Goal: Communication & Community: Answer question/provide support

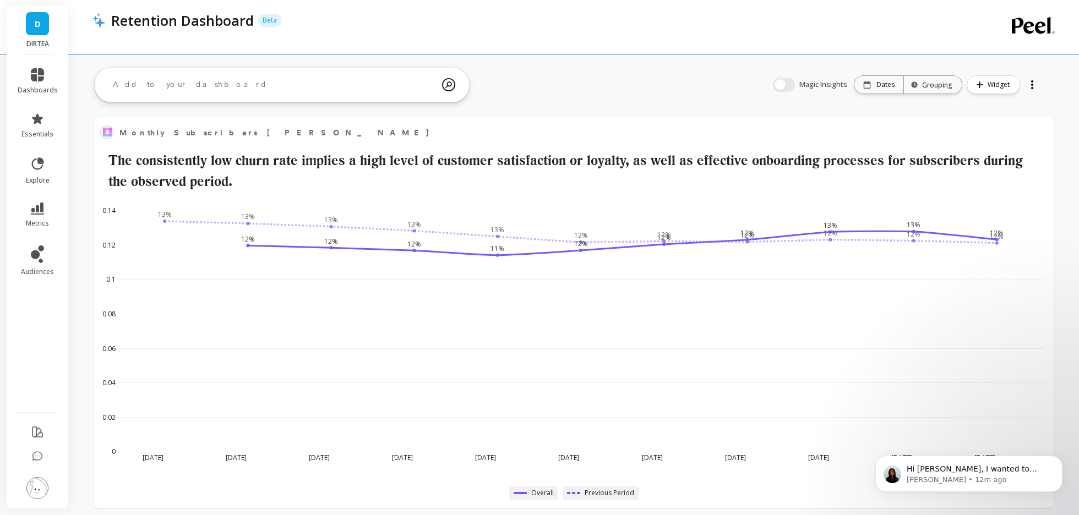
scroll to position [303, 937]
click at [968, 470] on p "Hi [PERSON_NAME], I wanted to follow up on our previous conversation to see if …" at bounding box center [978, 469] width 142 height 11
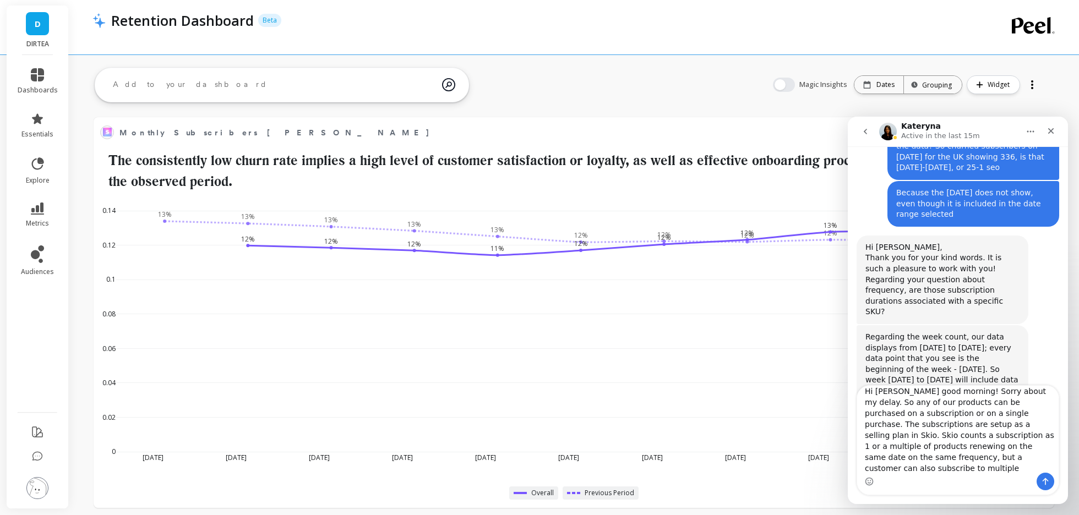
scroll to position [5541, 0]
click at [953, 438] on textarea "Hi [PERSON_NAME] good morning! Sorry about my delay. So any of our products can…" at bounding box center [957, 429] width 201 height 87
click at [984, 438] on textarea "Hi [PERSON_NAME] good morning! Sorry about my delay. So any of our products can…" at bounding box center [957, 429] width 201 height 87
click at [1025, 437] on textarea "Hi [PERSON_NAME] good morning! Sorry about my delay. So any of our products can…" at bounding box center [957, 429] width 201 height 87
click at [874, 448] on textarea "Hi [PERSON_NAME] good morning! Sorry about my delay. So any of our products can…" at bounding box center [957, 429] width 201 height 87
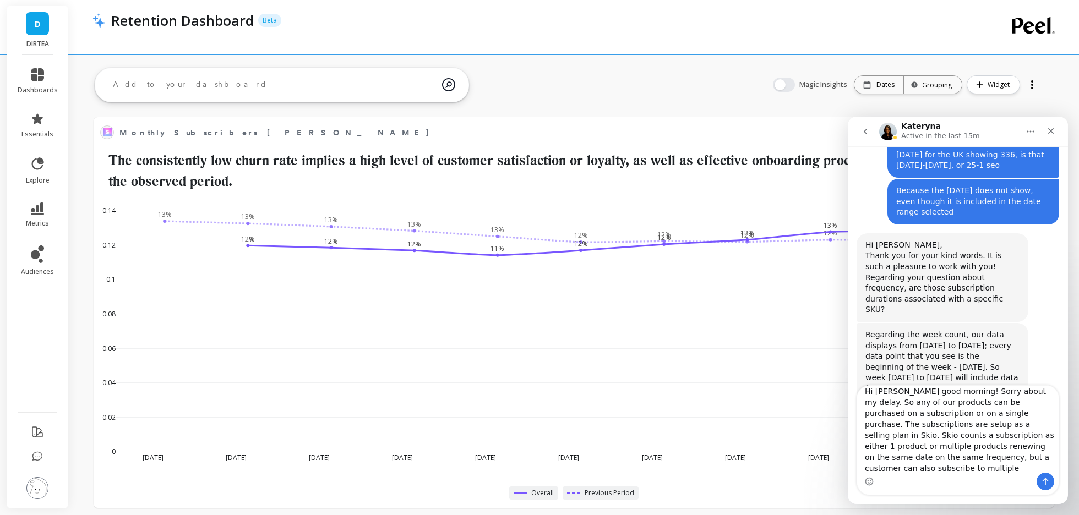
click at [904, 461] on textarea "Hi [PERSON_NAME] good morning! Sorry about my delay. So any of our products can…" at bounding box center [957, 429] width 201 height 87
click at [967, 464] on textarea "Hi [PERSON_NAME] good morning! Sorry about my delay. So any of our products can…" at bounding box center [957, 429] width 201 height 87
type textarea "Hi [PERSON_NAME] good morning! Sorry about my delay. So any of our products can…"
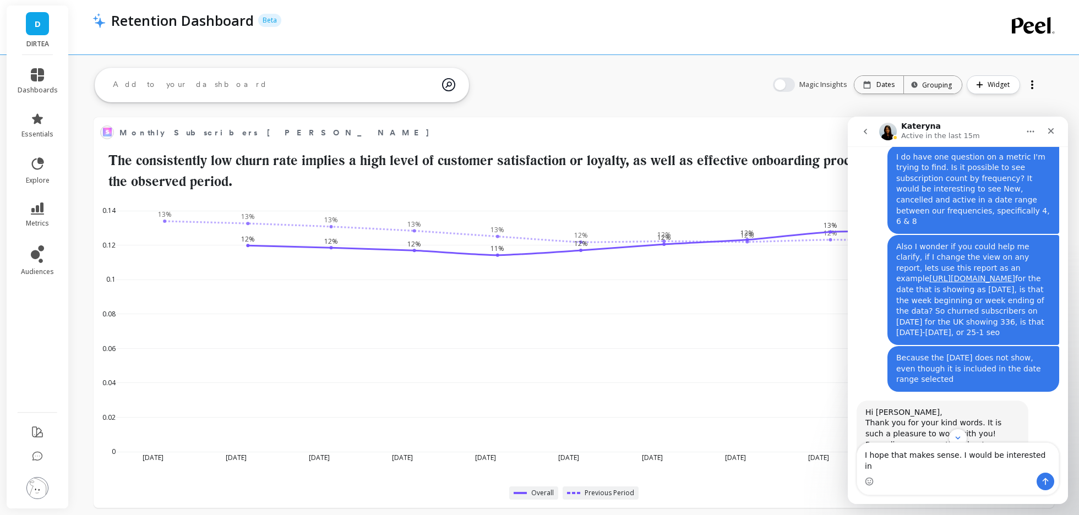
scroll to position [5370, 0]
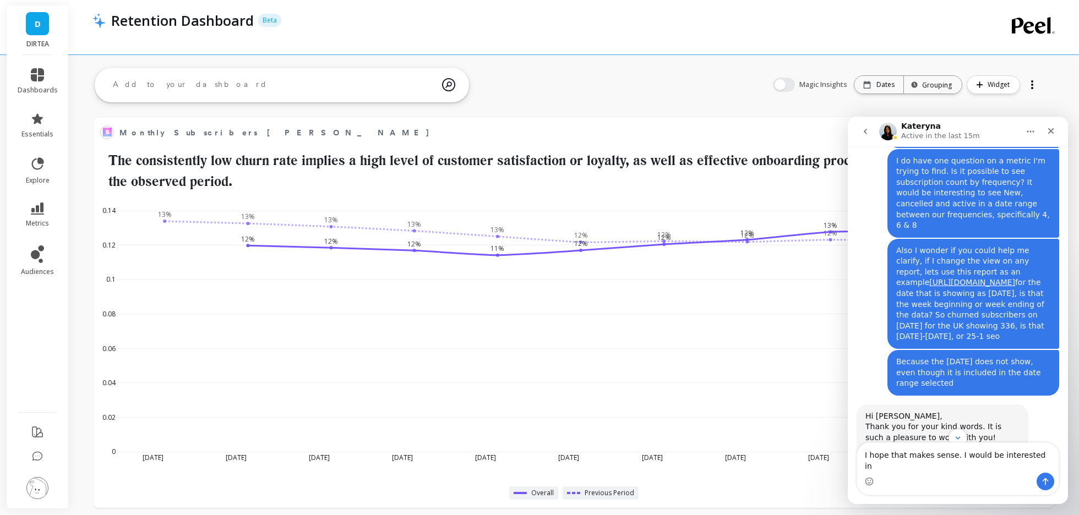
drag, startPoint x: 955, startPoint y: 467, endPoint x: 1058, endPoint y: 465, distance: 103.0
click at [1058, 465] on textarea "I hope that makes sense. I would be interested in" at bounding box center [957, 458] width 201 height 30
type textarea "I hope that makes sense"
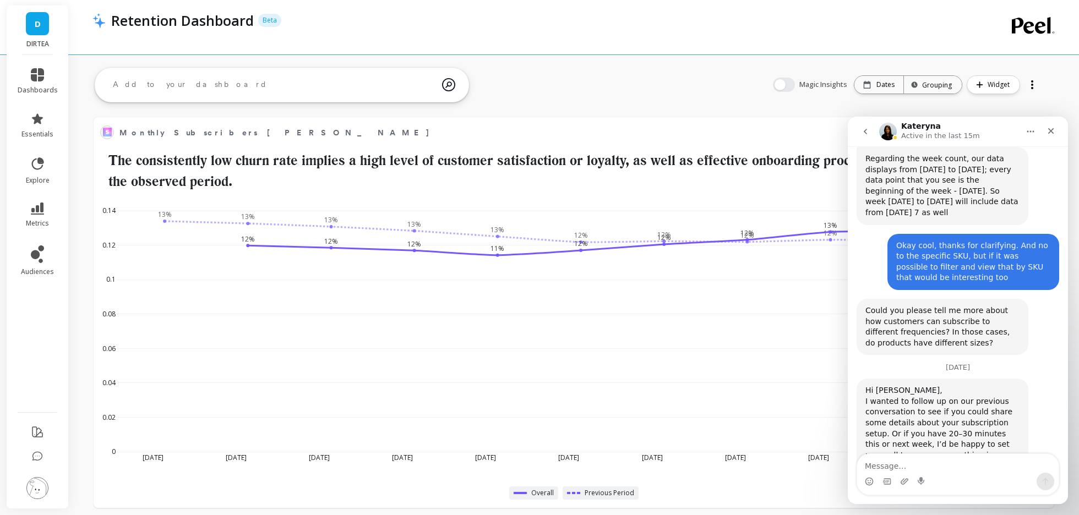
scroll to position [5724, 0]
